Goal: Information Seeking & Learning: Find specific fact

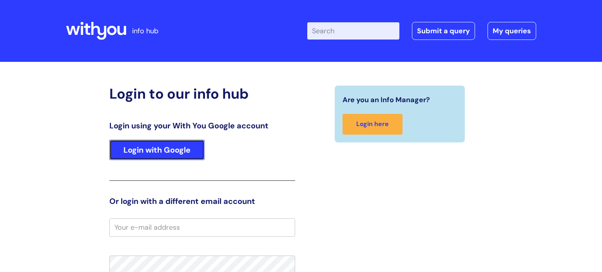
click at [155, 152] on link "Login with Google" at bounding box center [156, 150] width 95 height 20
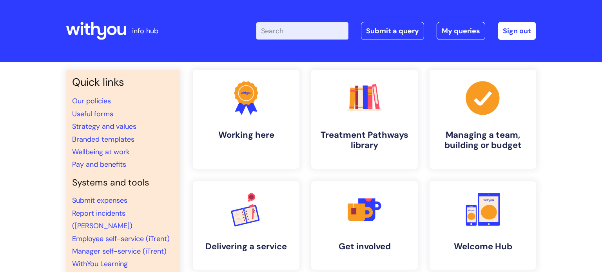
click at [280, 31] on input "Enter your search term here..." at bounding box center [302, 30] width 92 height 17
paste input "safer recruitment policy"
type input "safer recruitment policy"
click button "Search" at bounding box center [0, 0] width 0 height 0
